Goal: Task Accomplishment & Management: Use online tool/utility

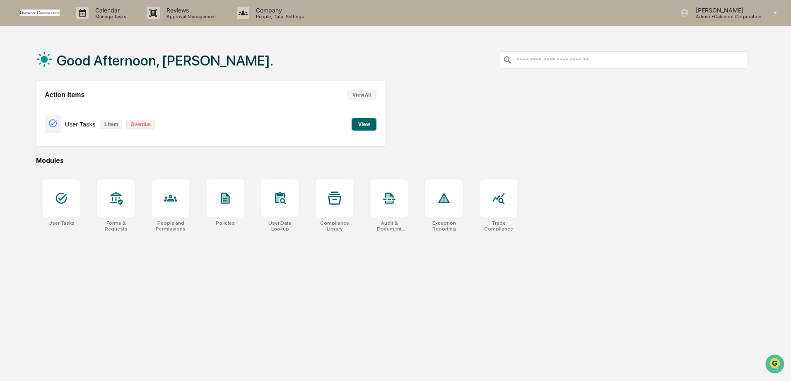
click at [360, 125] on button "View" at bounding box center [364, 124] width 25 height 12
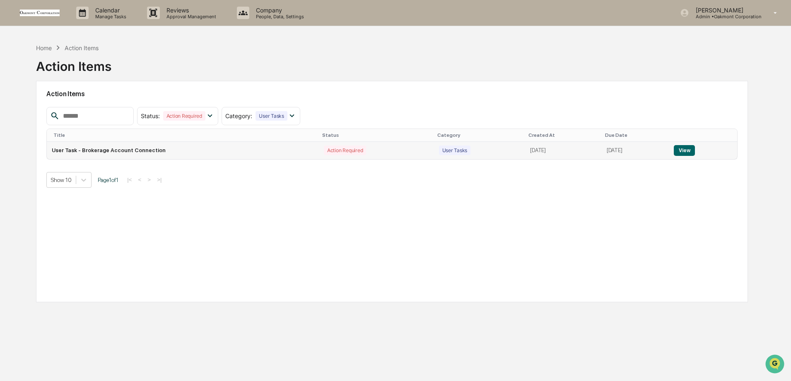
click at [688, 150] on button "View" at bounding box center [684, 150] width 21 height 11
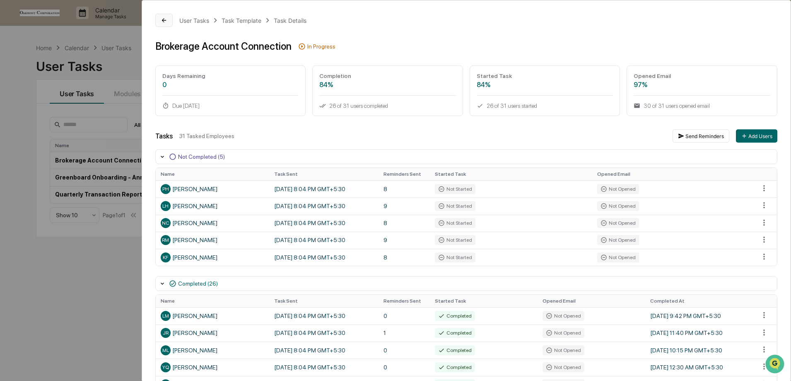
click at [169, 23] on button at bounding box center [163, 20] width 17 height 13
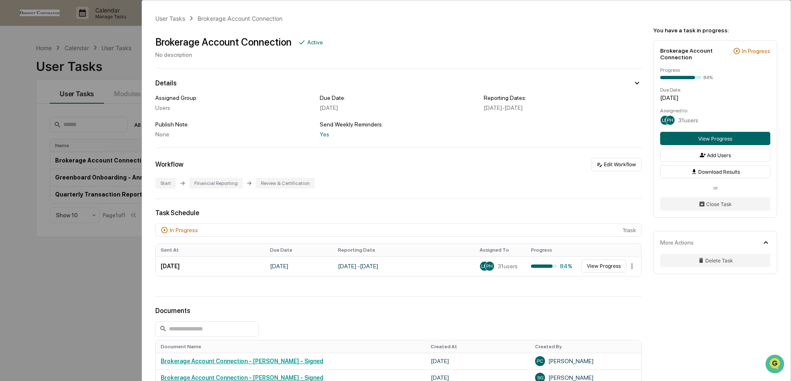
click at [72, 305] on div "User Tasks Brokerage Account Connection Brokerage Account Connection Active No …" at bounding box center [395, 190] width 791 height 381
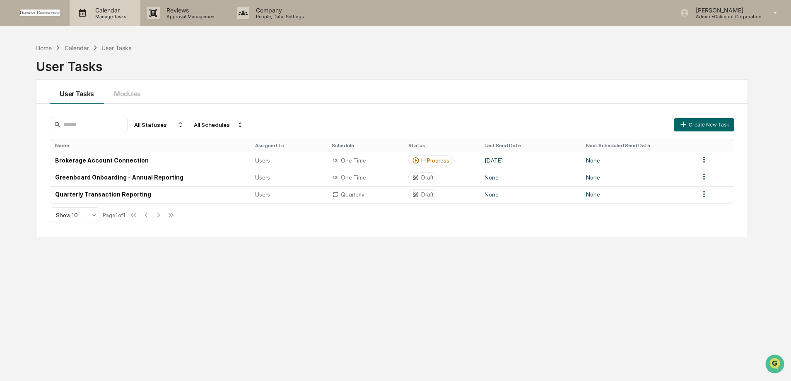
click at [116, 13] on p "Calendar" at bounding box center [110, 10] width 42 height 7
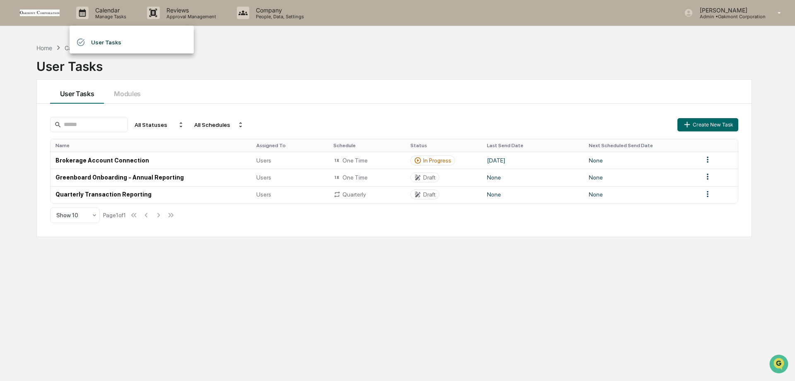
click at [323, 62] on div at bounding box center [397, 190] width 795 height 381
